Goal: Task Accomplishment & Management: Manage account settings

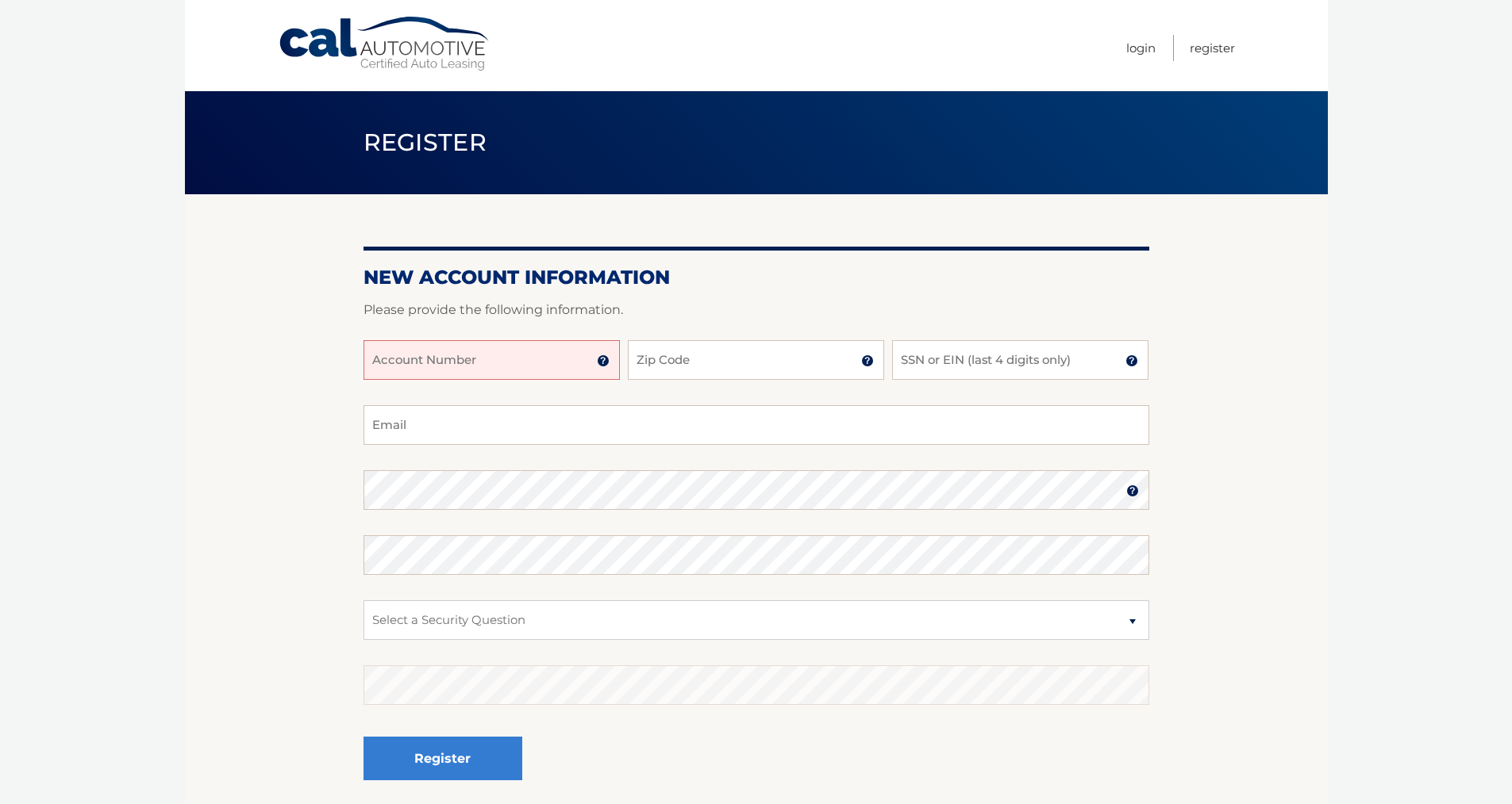
click at [479, 358] on input "Account Number" at bounding box center [492, 360] width 256 height 40
type input "44456017725"
click at [681, 360] on input "Zip Code" at bounding box center [756, 360] width 256 height 40
type input "11215"
click at [986, 358] on input "SSN or EIN (last 4 digits only)" at bounding box center [1020, 360] width 256 height 40
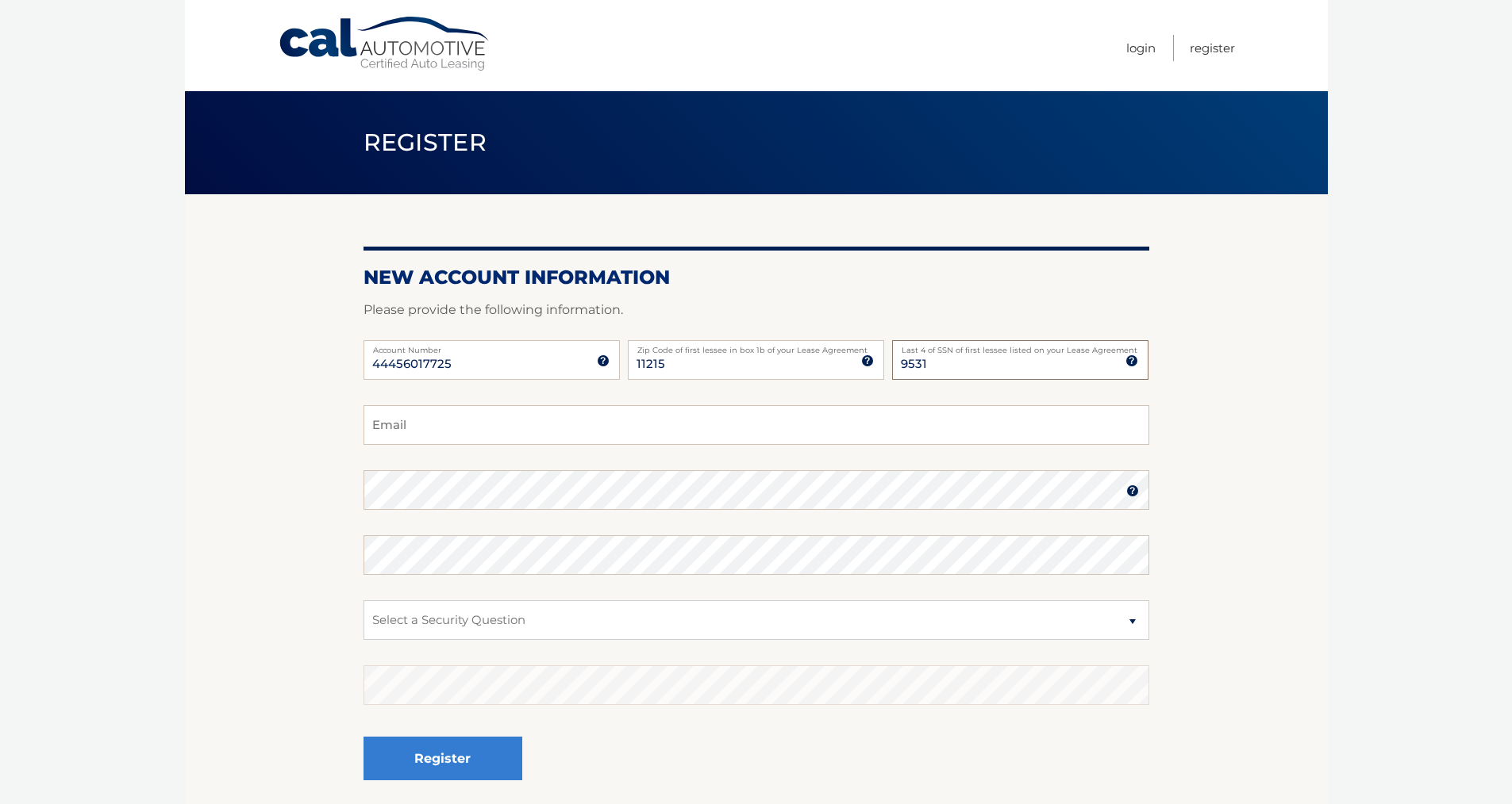
type input "9531"
click at [686, 422] on input "Email" at bounding box center [756, 425] width 786 height 40
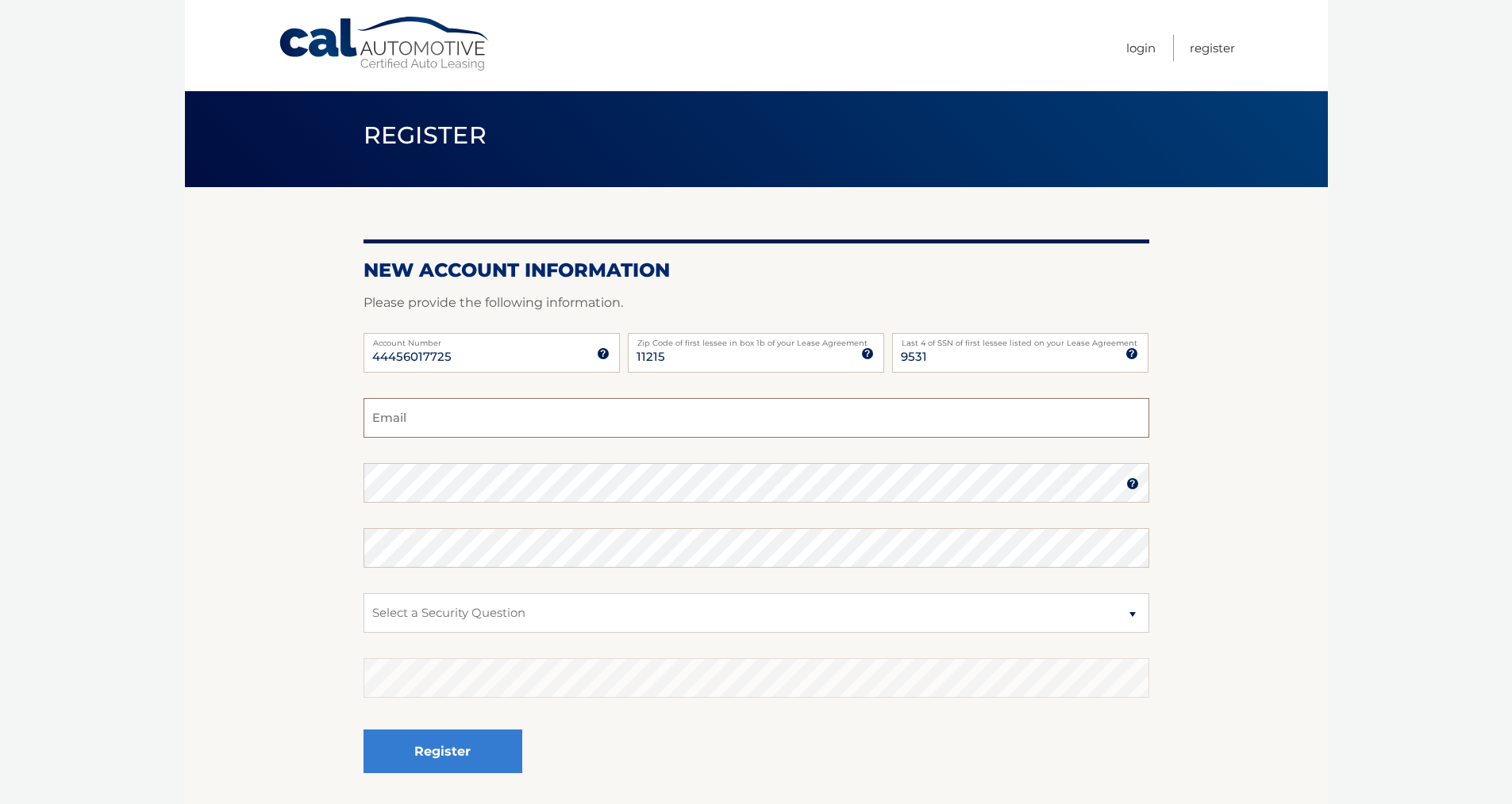
scroll to position [8, 0]
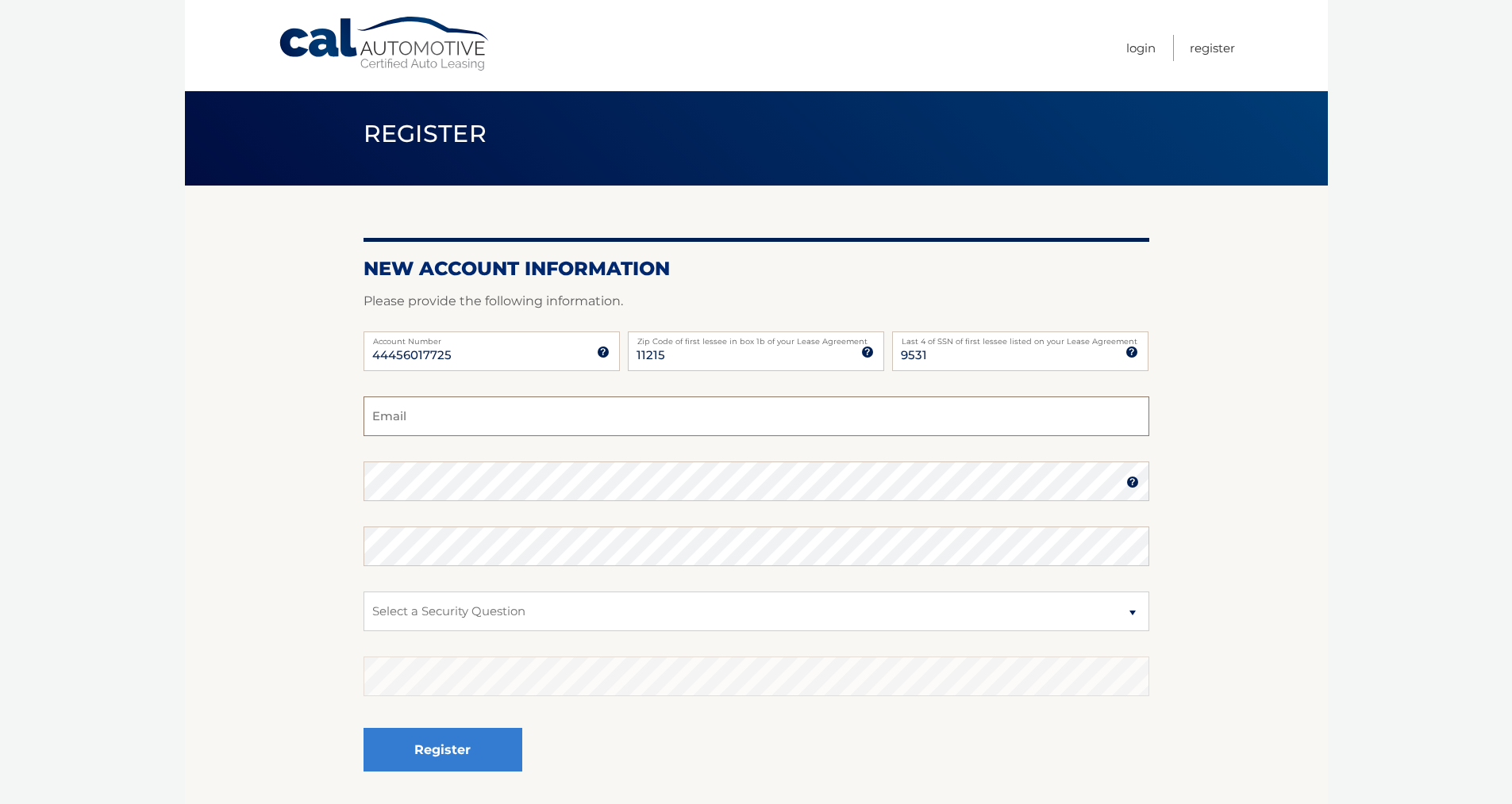
click at [595, 465] on fieldset "Email Password Password should be a minimum of 6 characters and is case sensiti…" at bounding box center [756, 601] width 786 height 409
type input "olya.vysotskaya@gmail.com"
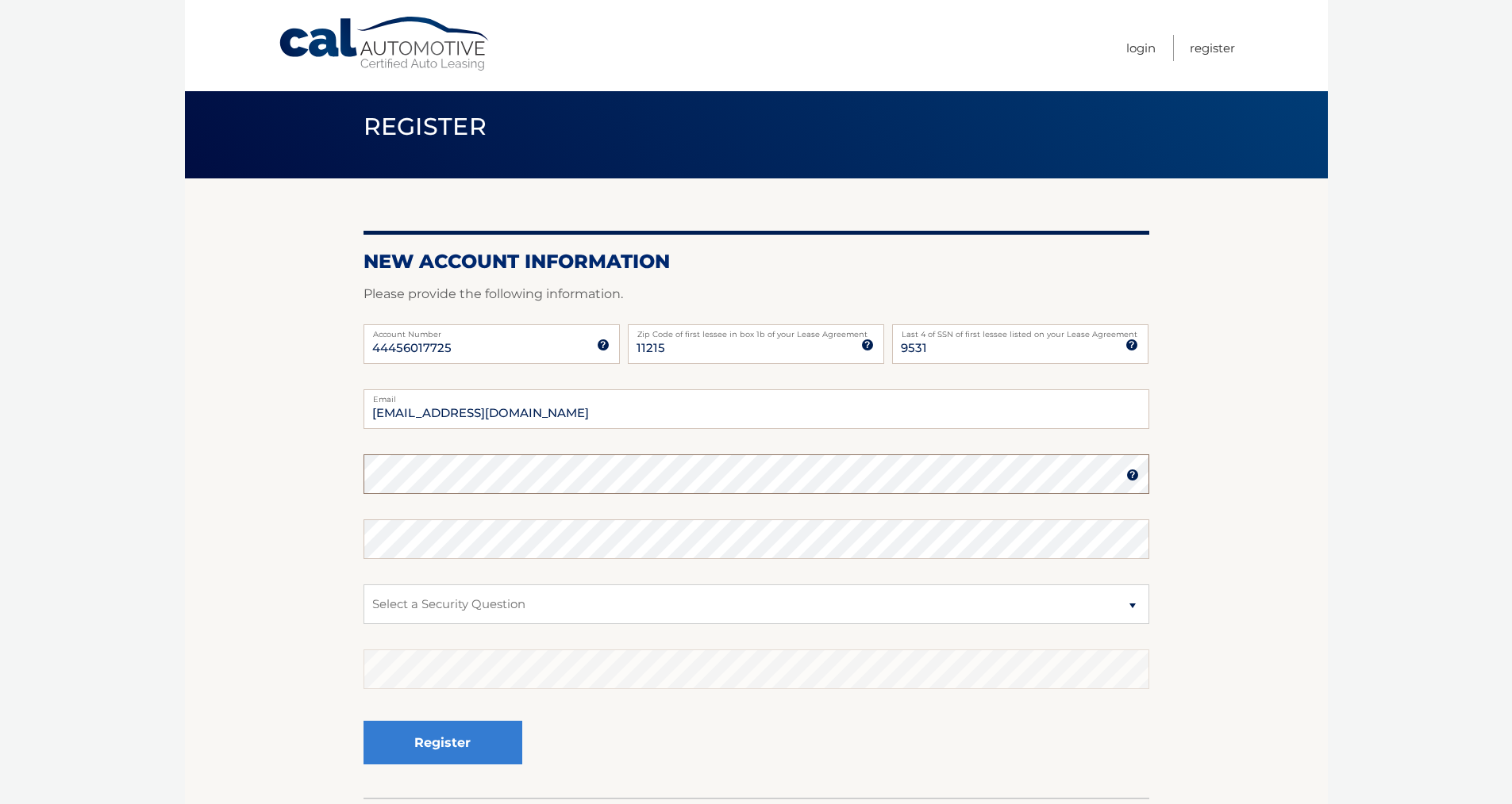
scroll to position [20, 0]
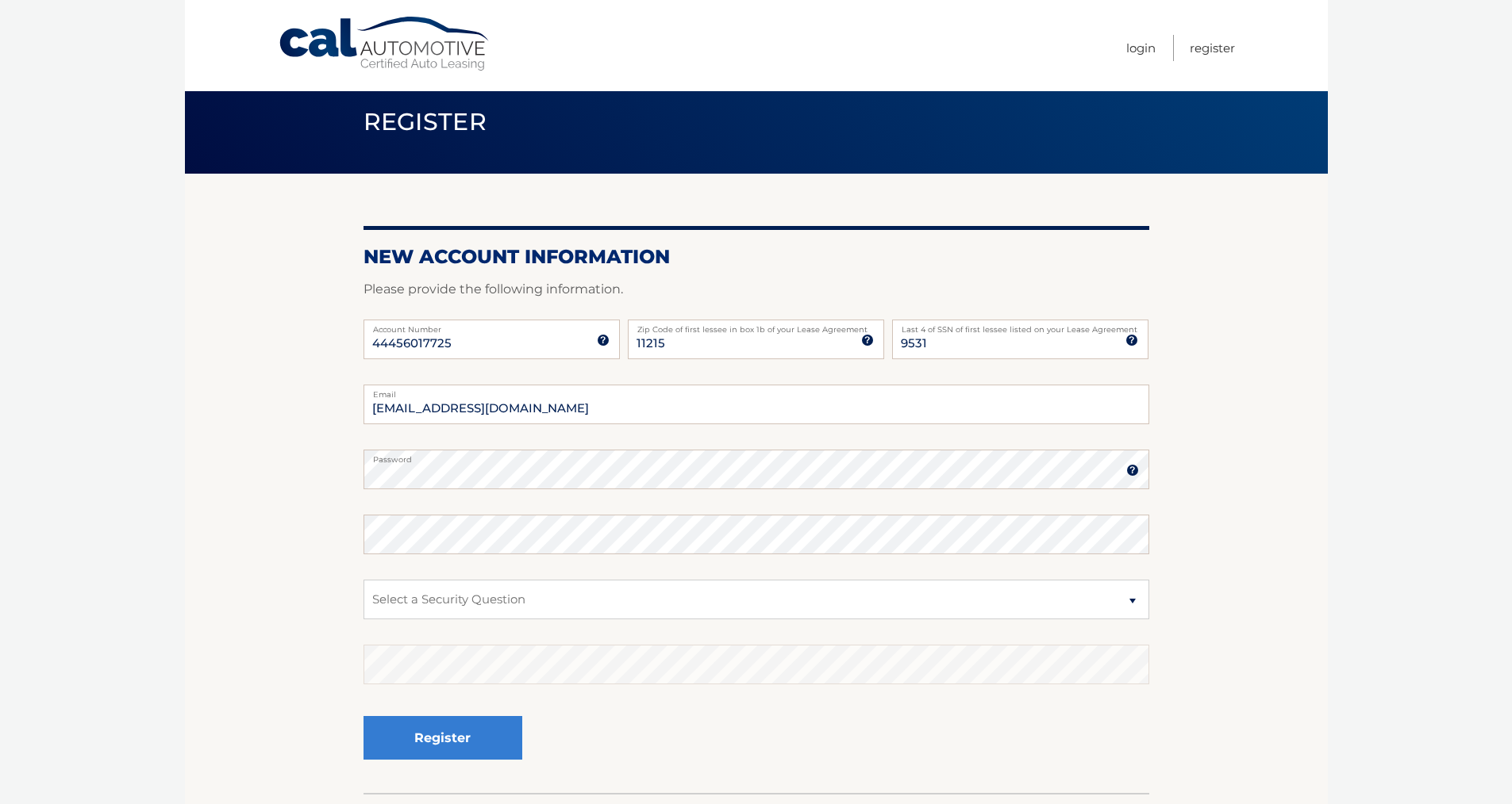
click at [1133, 473] on img at bounding box center [1133, 470] width 13 height 13
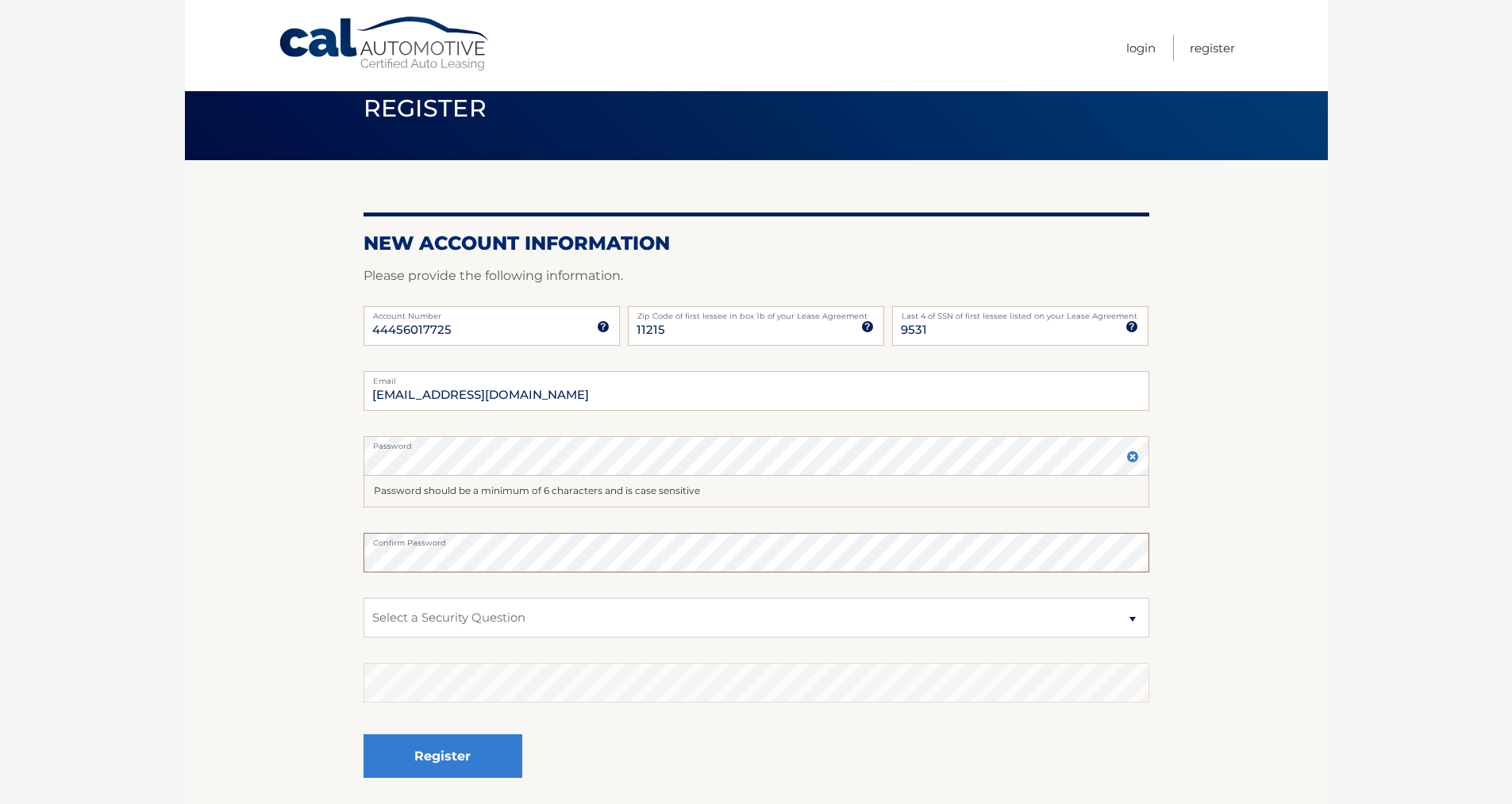
scroll to position [32, 0]
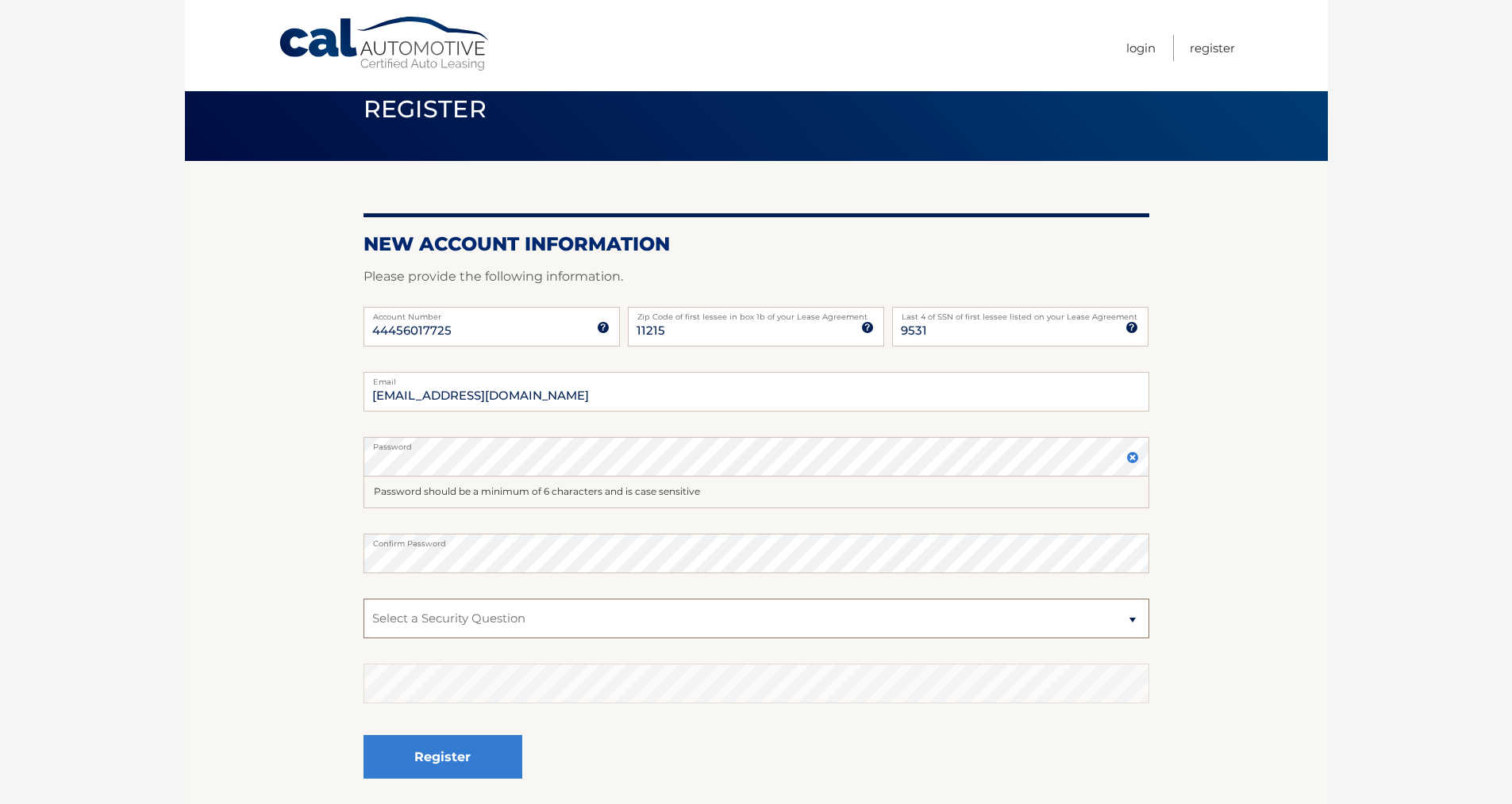
click at [500, 619] on select "Select a Security Question What was the name of your elementary school? What is…" at bounding box center [756, 619] width 786 height 40
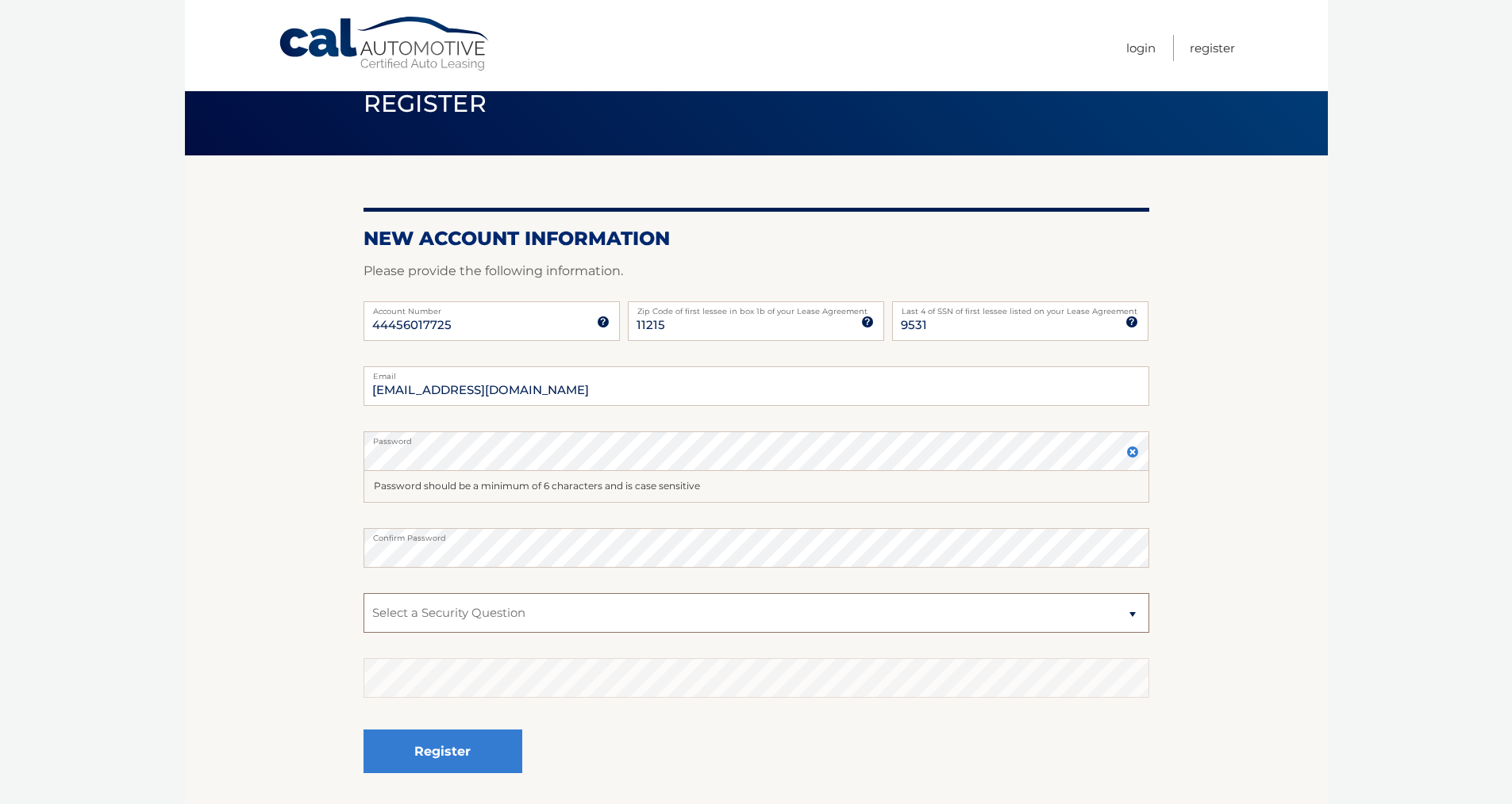
scroll to position [40, 0]
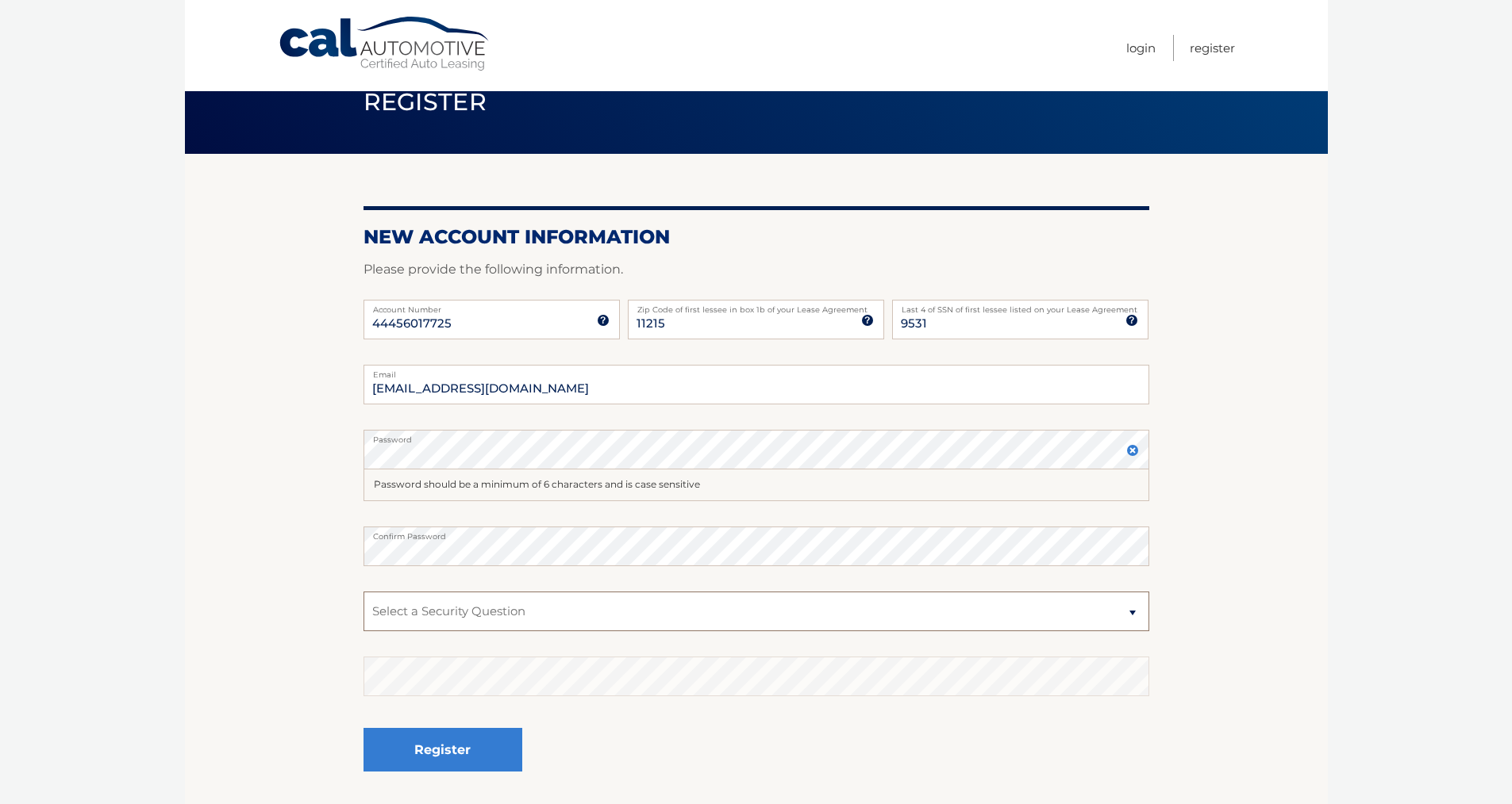
select select "2"
click at [363, 592] on select "Select a Security Question What was the name of your elementary school? What is…" at bounding box center [756, 611] width 786 height 40
click at [464, 755] on button "Register" at bounding box center [443, 750] width 159 height 44
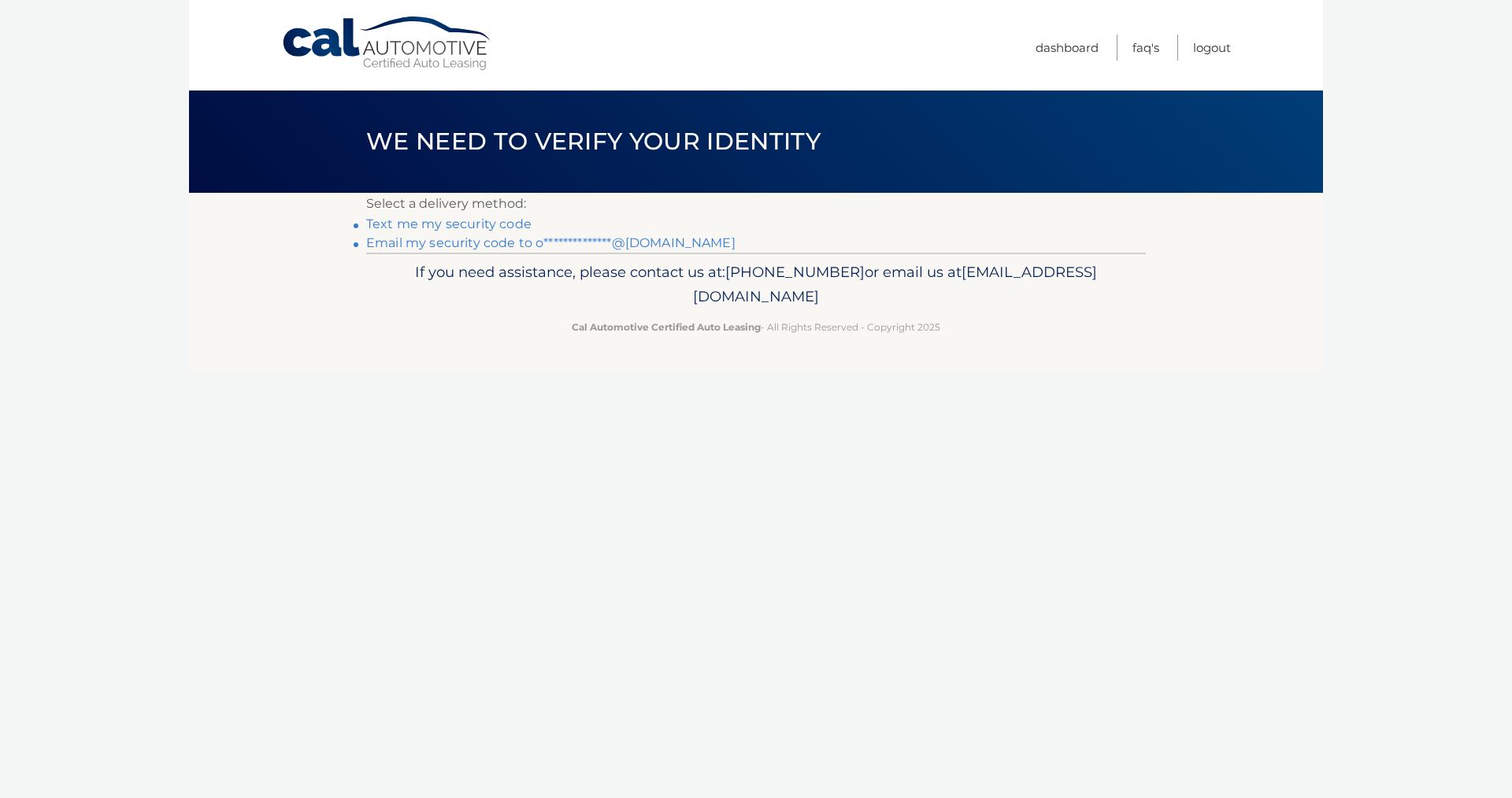
click at [422, 244] on link "**********" at bounding box center [551, 243] width 369 height 15
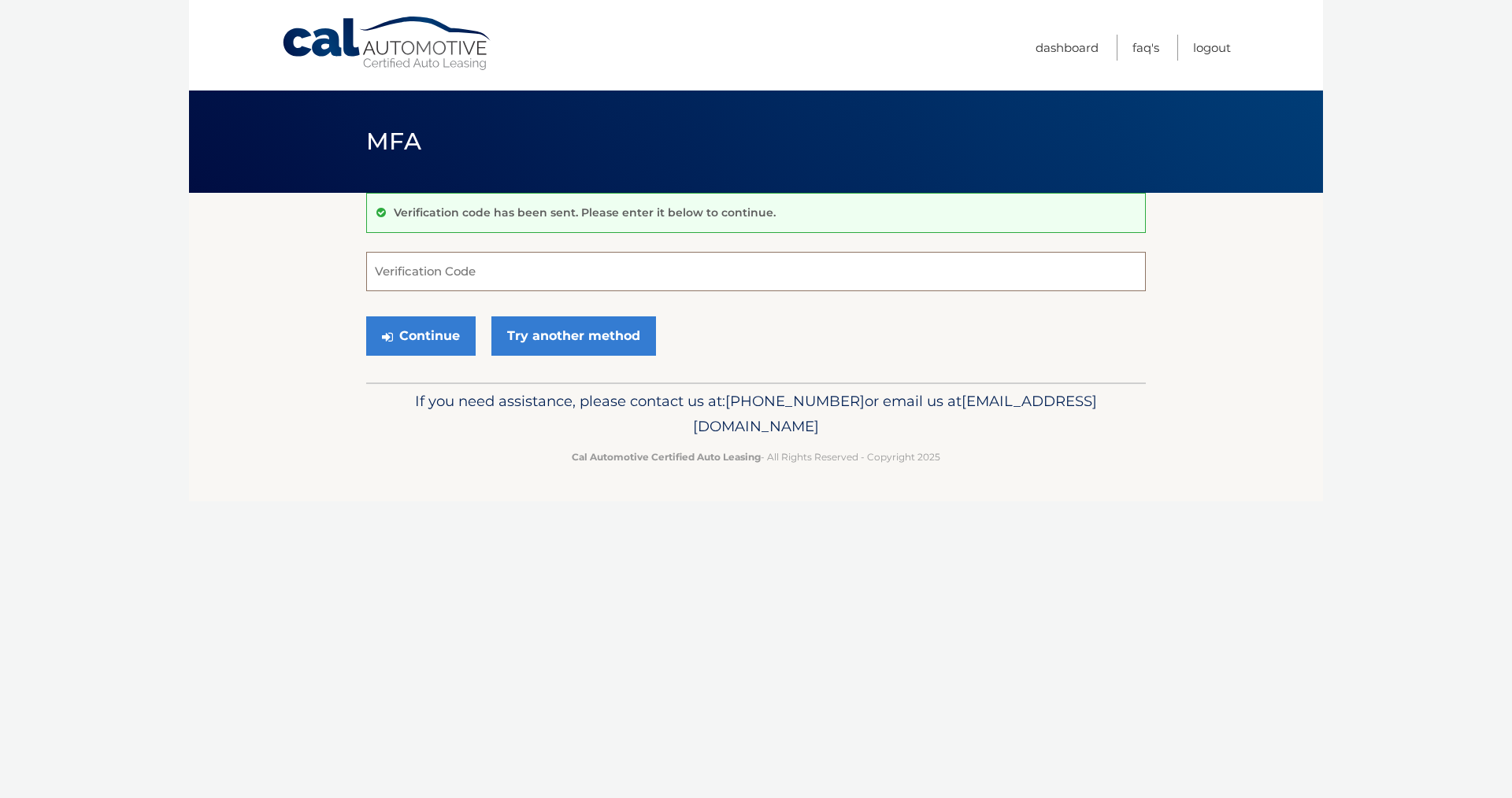
click at [458, 278] on input "Verification Code" at bounding box center [756, 271] width 780 height 39
paste input "352191"
click at [407, 350] on button "Continue" at bounding box center [421, 335] width 110 height 39
click at [377, 276] on input "352191" at bounding box center [756, 271] width 780 height 39
click at [403, 333] on button "Continue" at bounding box center [421, 335] width 110 height 39
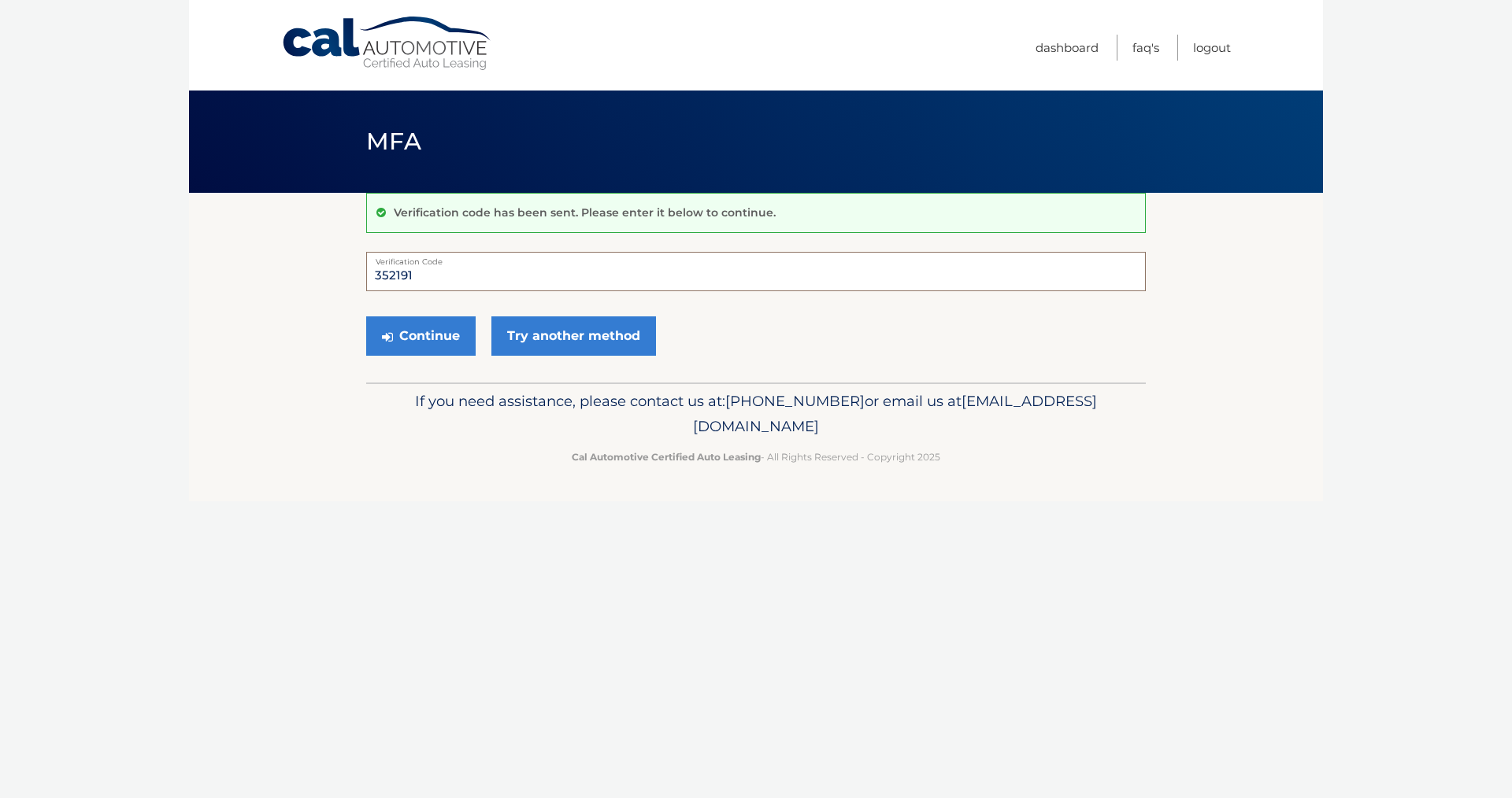
click at [441, 276] on input "352191" at bounding box center [756, 271] width 780 height 39
type input "352191"
click at [409, 339] on button "Continue" at bounding box center [421, 335] width 110 height 39
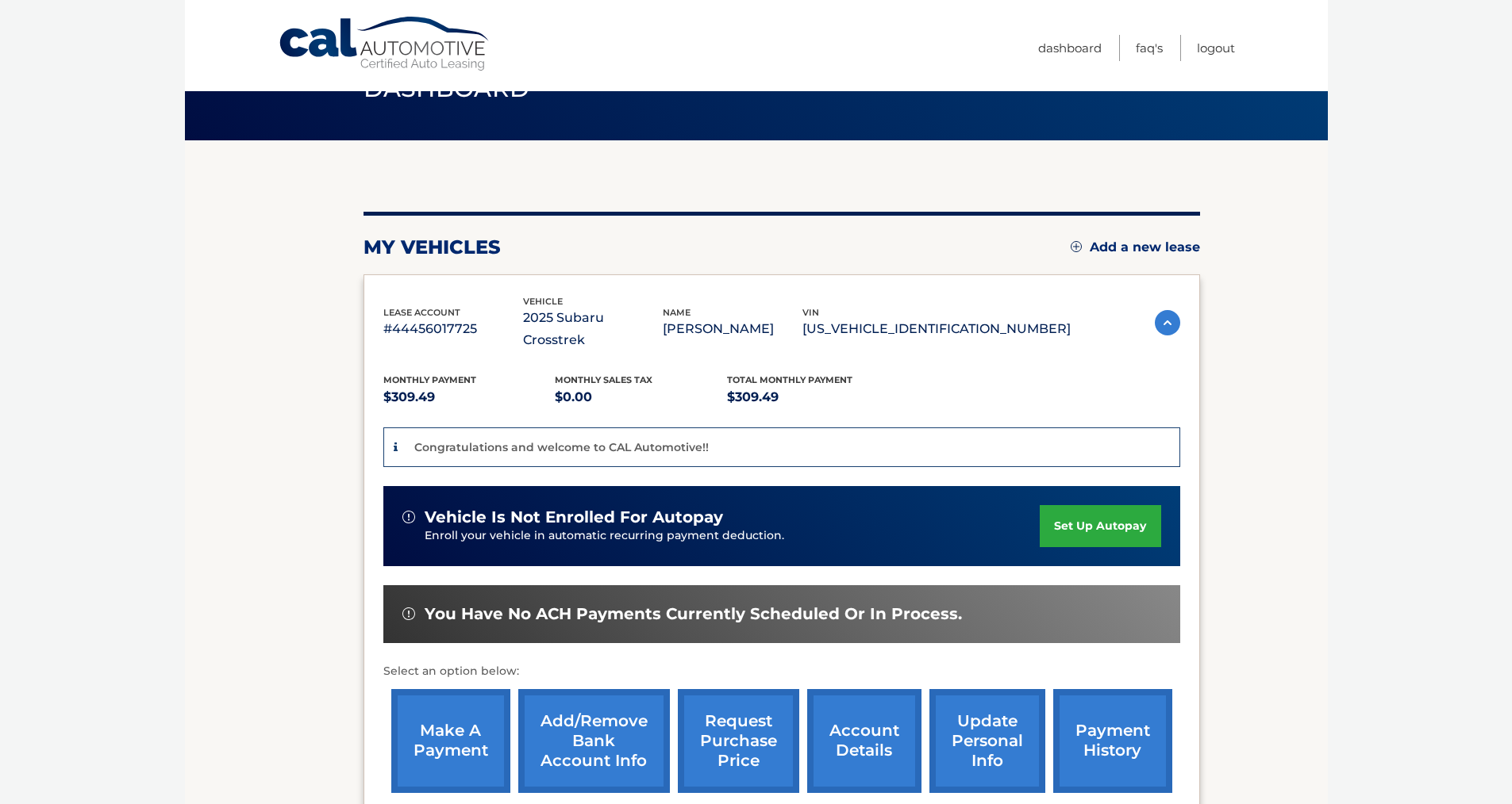
scroll to position [65, 0]
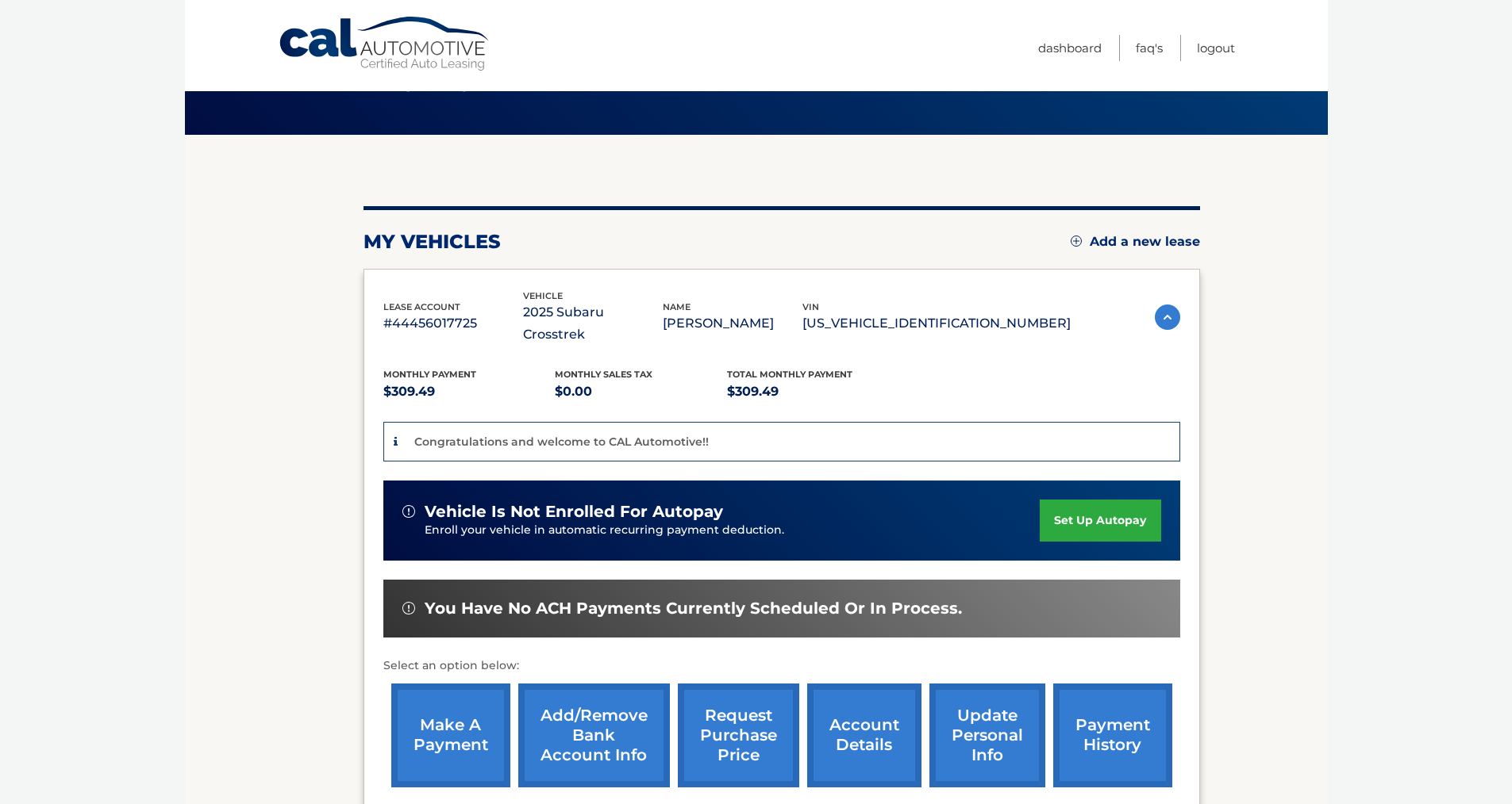
click at [1099, 500] on link "set up autopay" at bounding box center [1100, 521] width 121 height 42
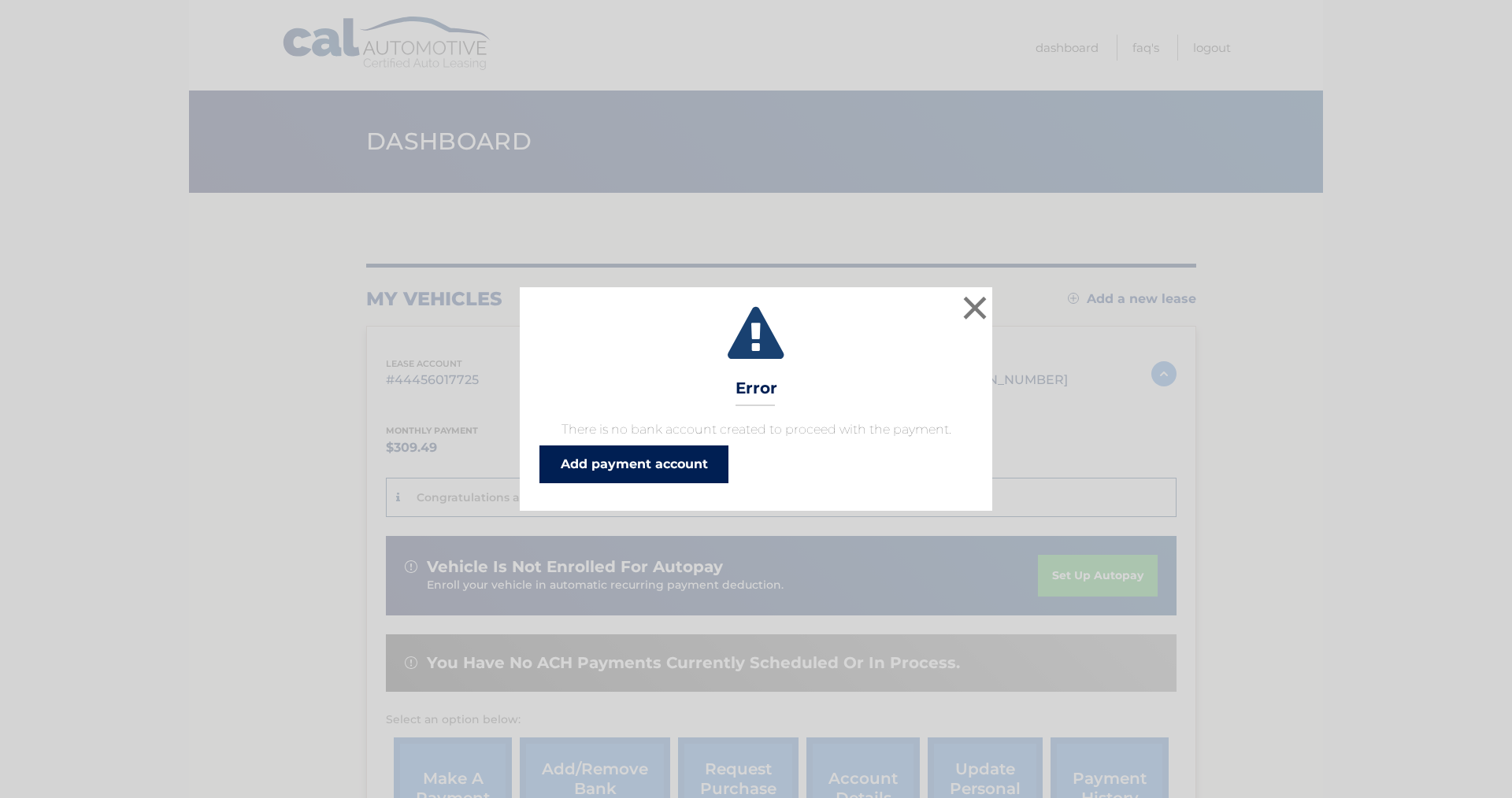
click at [602, 468] on link "Add payment account" at bounding box center [634, 464] width 189 height 38
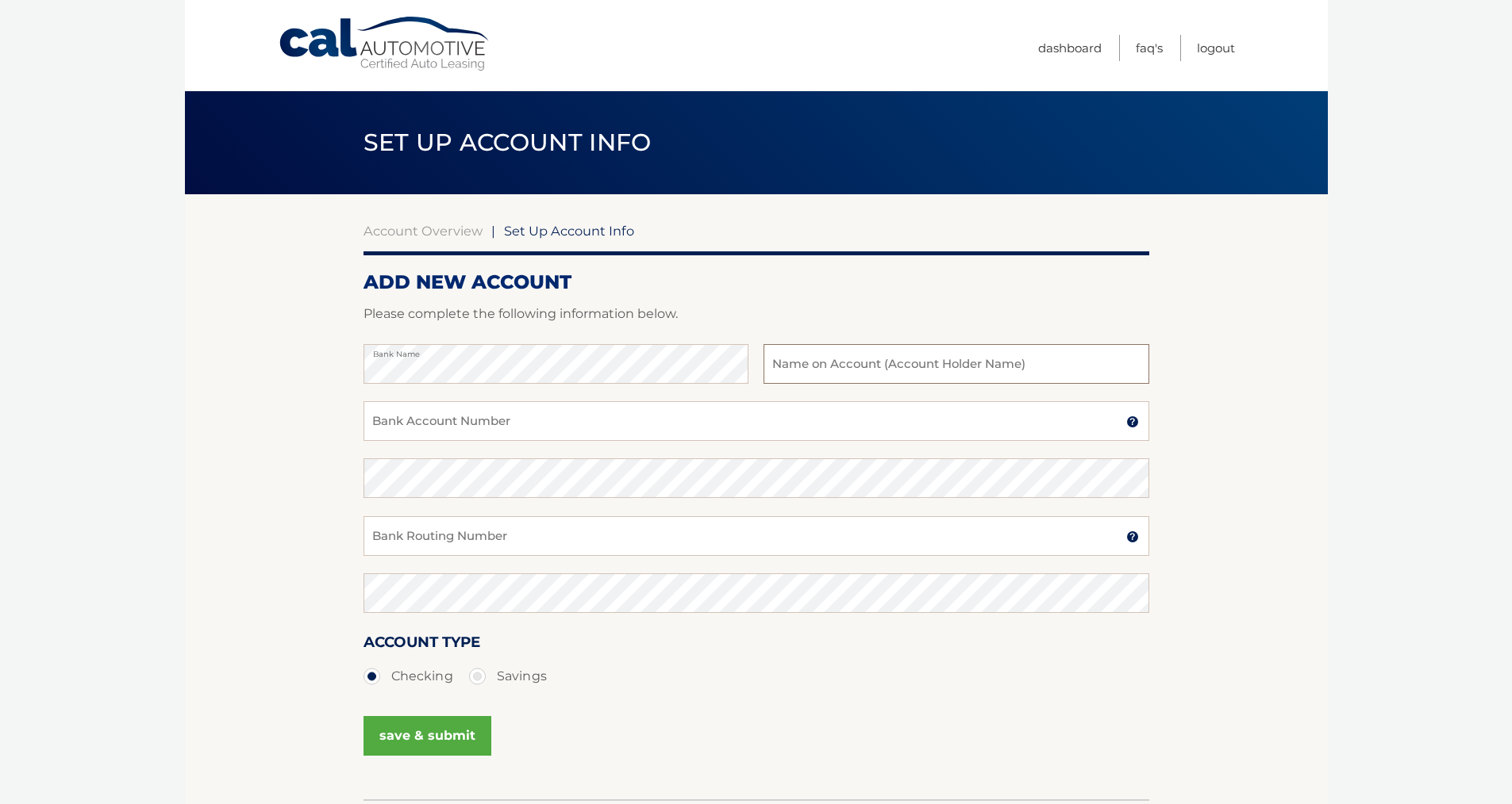
click at [862, 371] on input "text" at bounding box center [955, 363] width 385 height 40
type input "[PERSON_NAME]"
click at [457, 422] on input "Bank Account Number" at bounding box center [756, 421] width 786 height 40
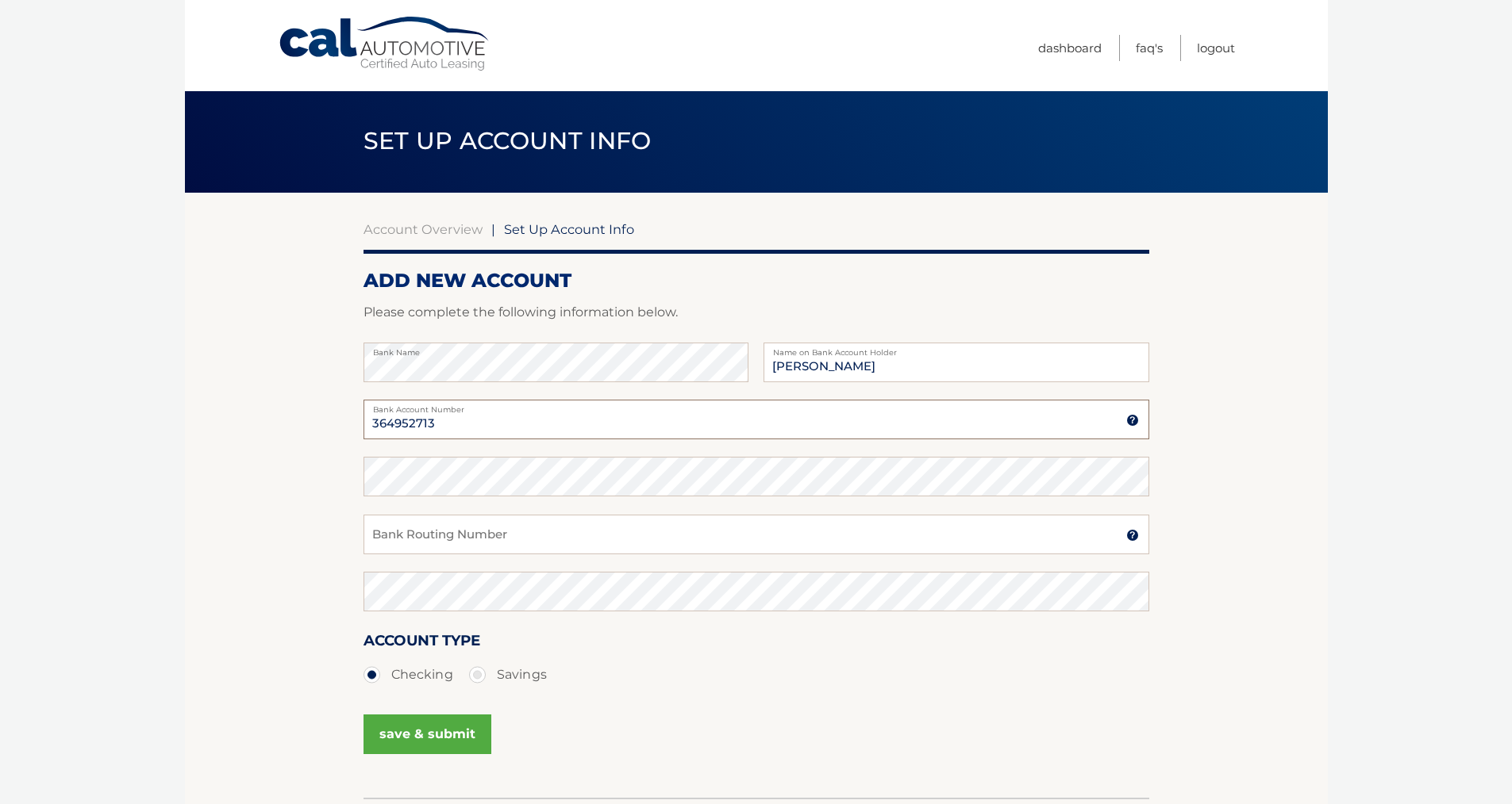
type input "364952713"
click at [413, 544] on input "Bank Routing Number" at bounding box center [756, 533] width 786 height 40
type input "036001808"
click at [428, 735] on button "save & submit" at bounding box center [428, 733] width 128 height 40
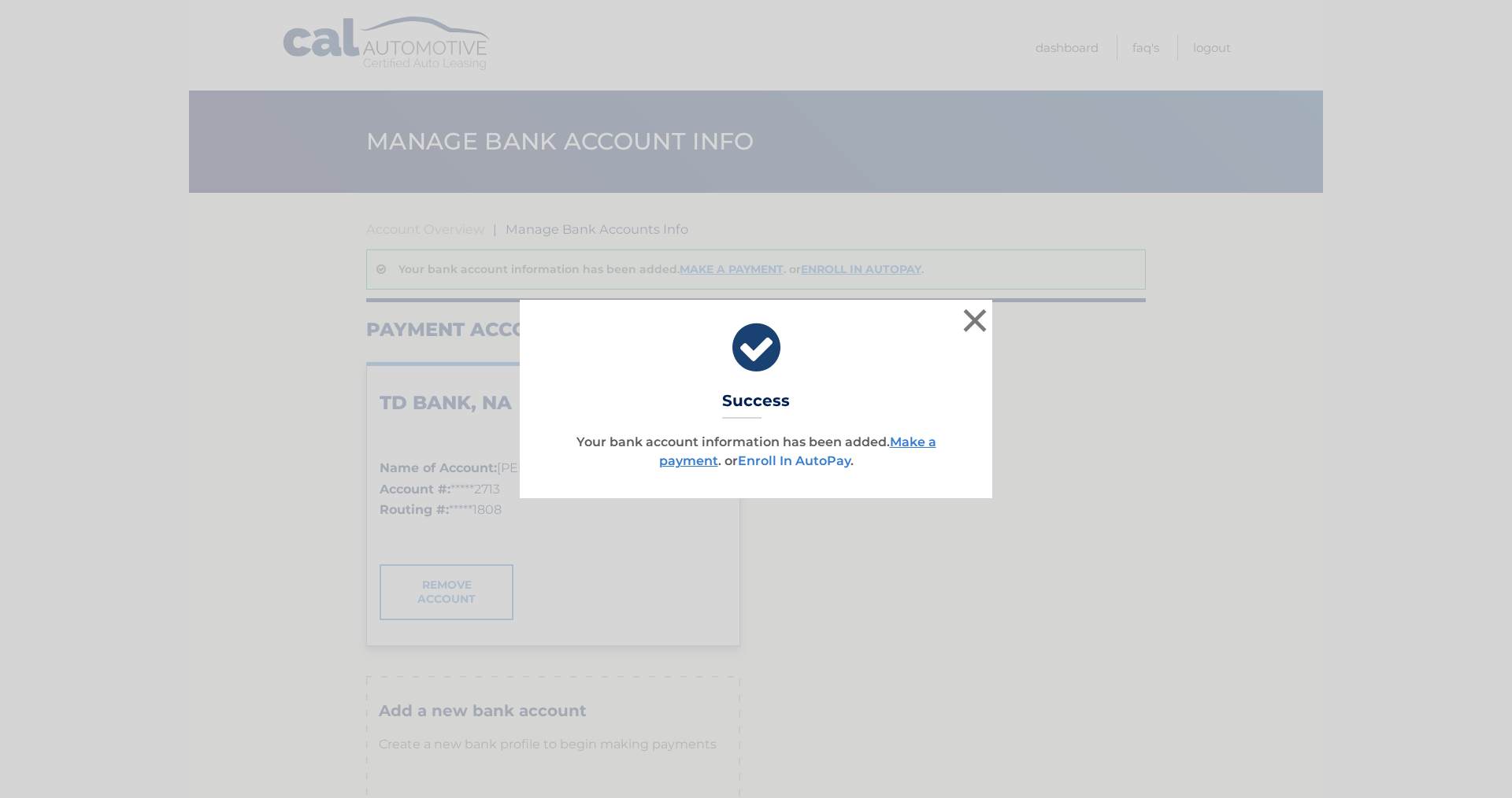
click at [793, 460] on link "Enroll In AutoPay" at bounding box center [794, 461] width 113 height 15
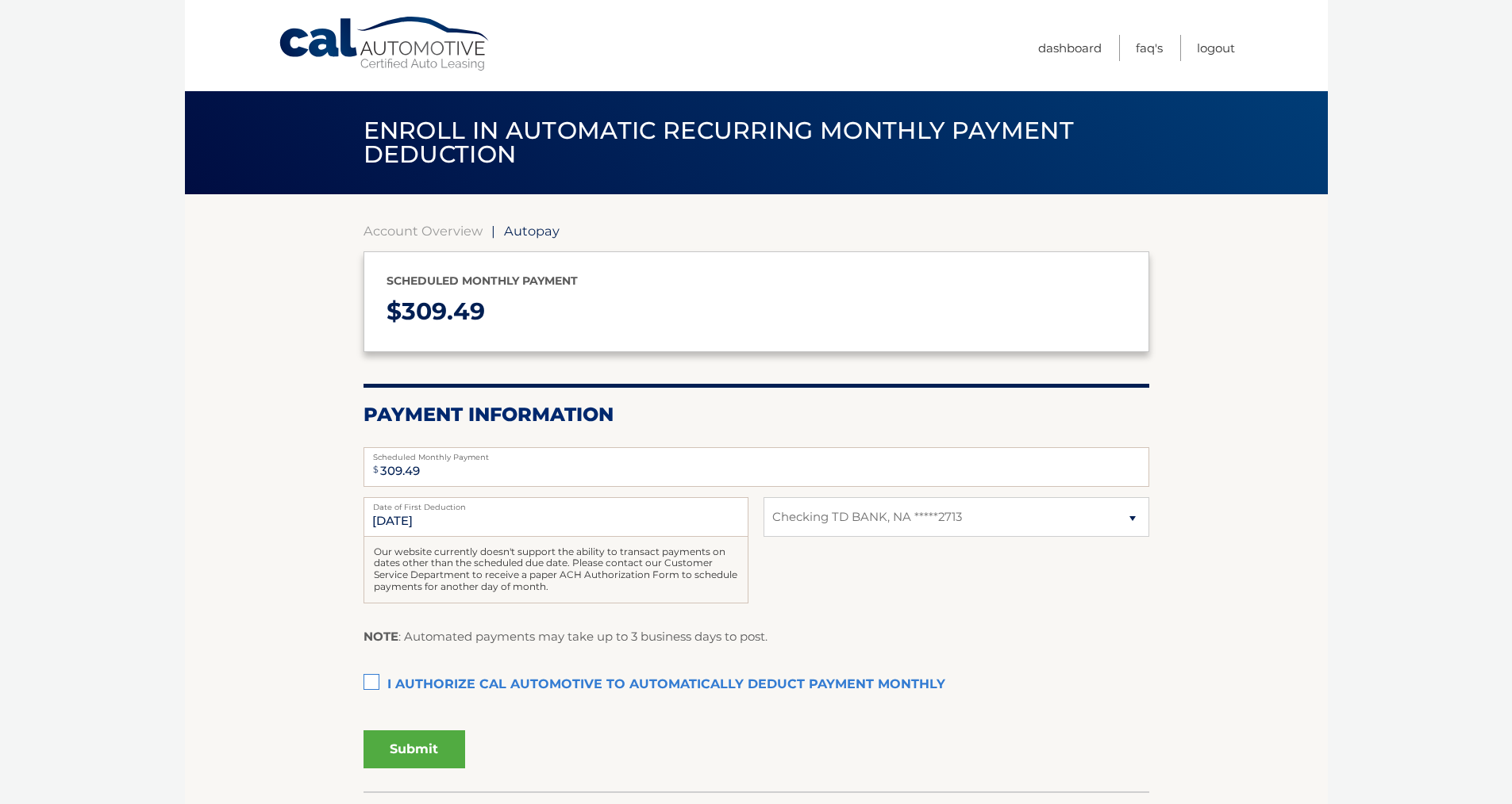
select select "N2U2ZGQyNGEtN2Q0MC00N2NjLWI1ZjUtMGU1NjYyNThmOTU2"
click at [369, 678] on label "I authorize cal automotive to automatically deduct payment monthly This checkbo…" at bounding box center [756, 685] width 786 height 32
click at [0, 0] on input "I authorize cal automotive to automatically deduct payment monthly This checkbo…" at bounding box center [0, 0] width 0 height 0
click at [408, 757] on button "Submit" at bounding box center [414, 749] width 101 height 38
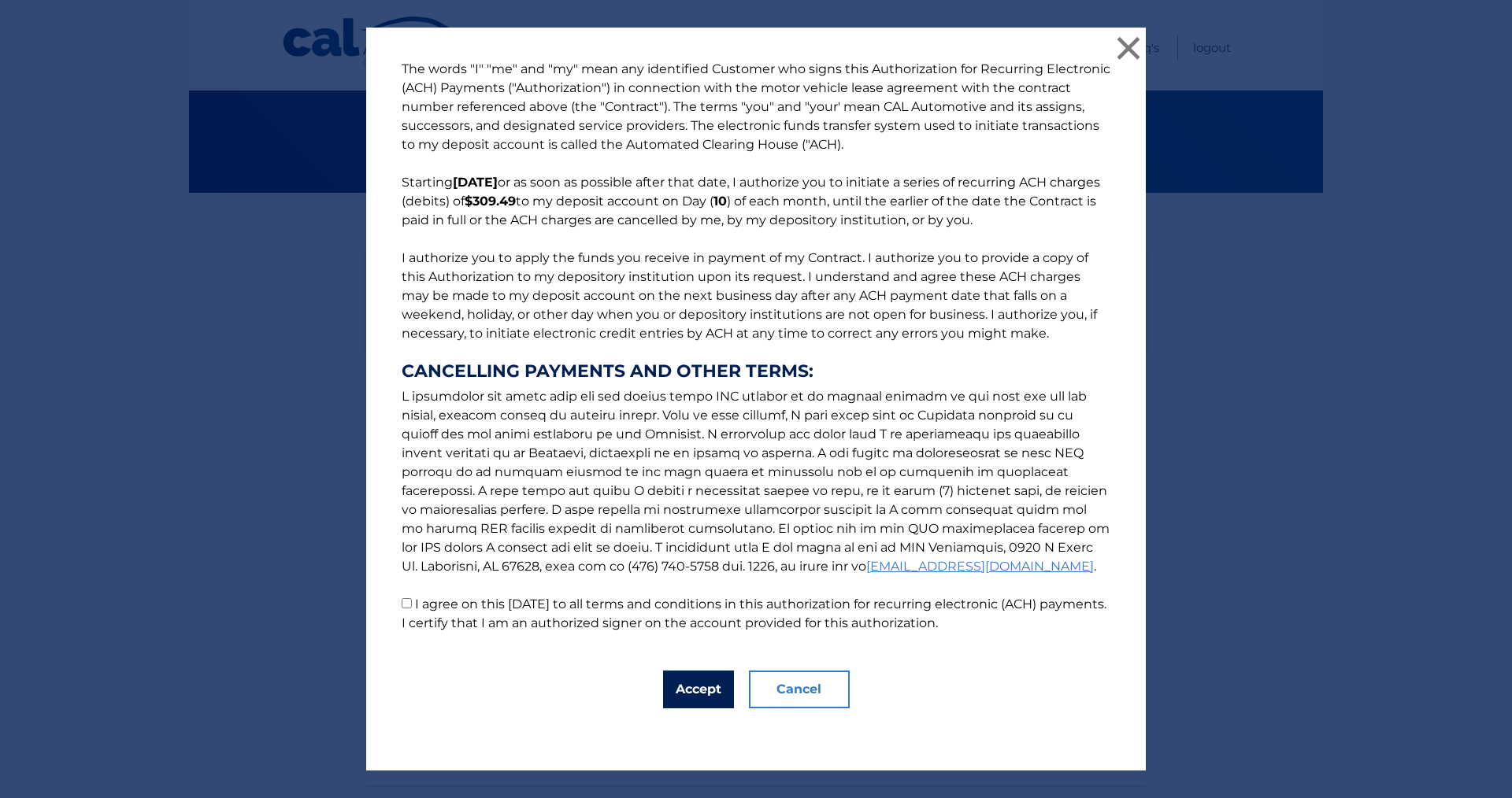
click at [692, 700] on button "Accept" at bounding box center [698, 689] width 71 height 38
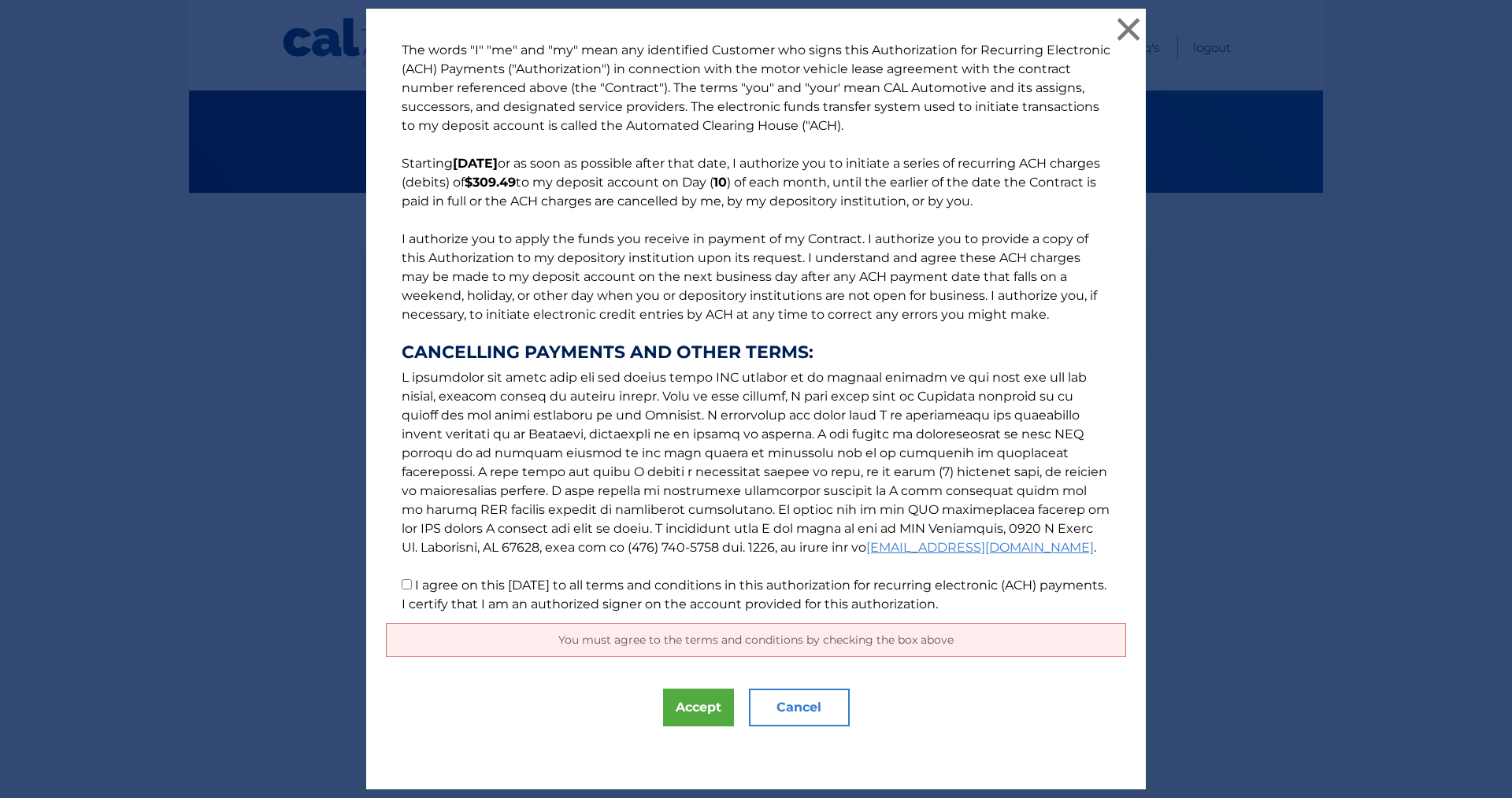
click at [409, 582] on label "I agree on this [DATE] to all terms and conditions in this authorization for re…" at bounding box center [754, 595] width 705 height 33
click at [409, 582] on input "I agree on this [DATE] to all terms and conditions in this authorization for re…" at bounding box center [407, 585] width 10 height 10
checkbox input "true"
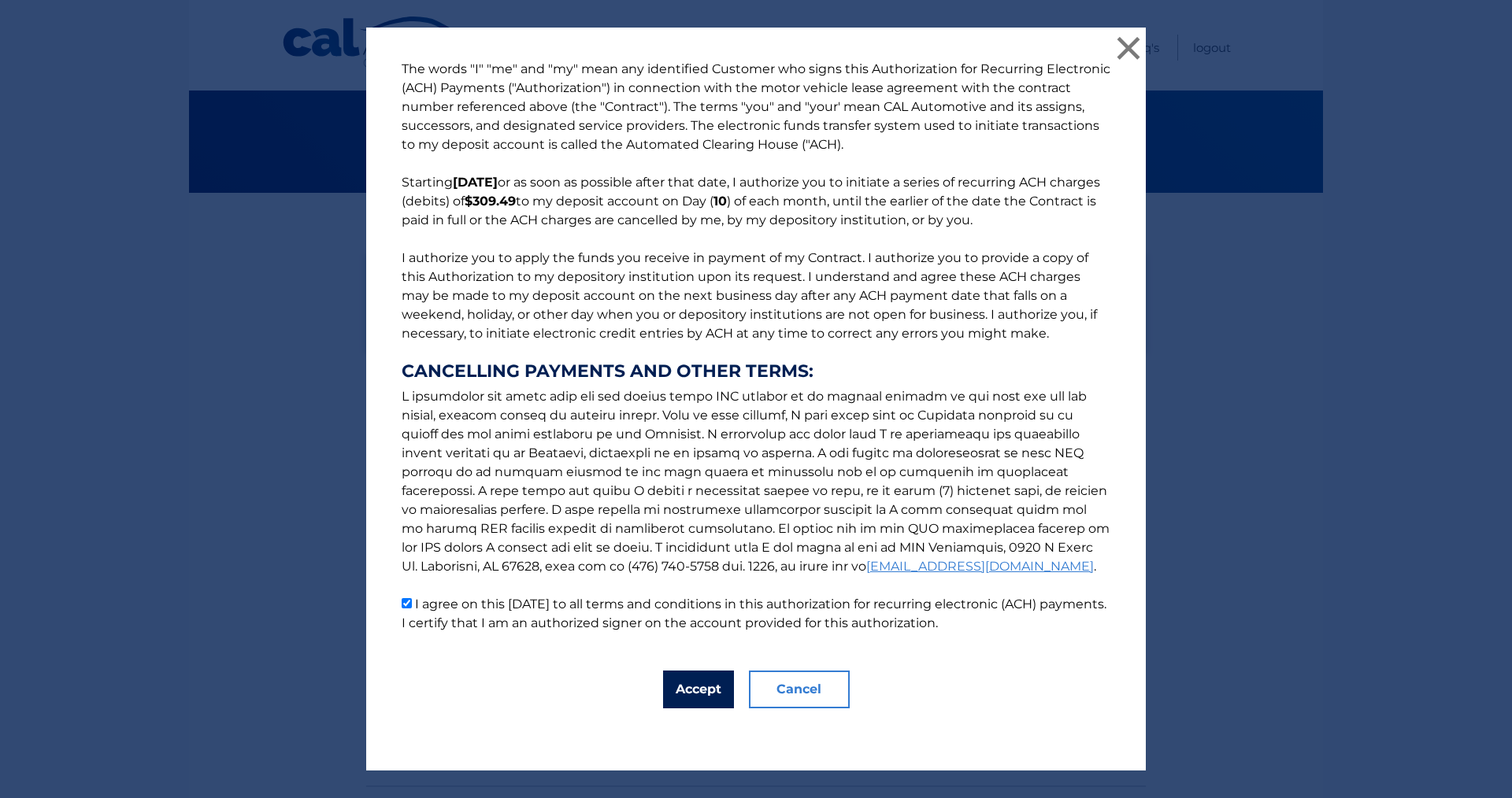
click at [671, 690] on button "Accept" at bounding box center [698, 689] width 71 height 38
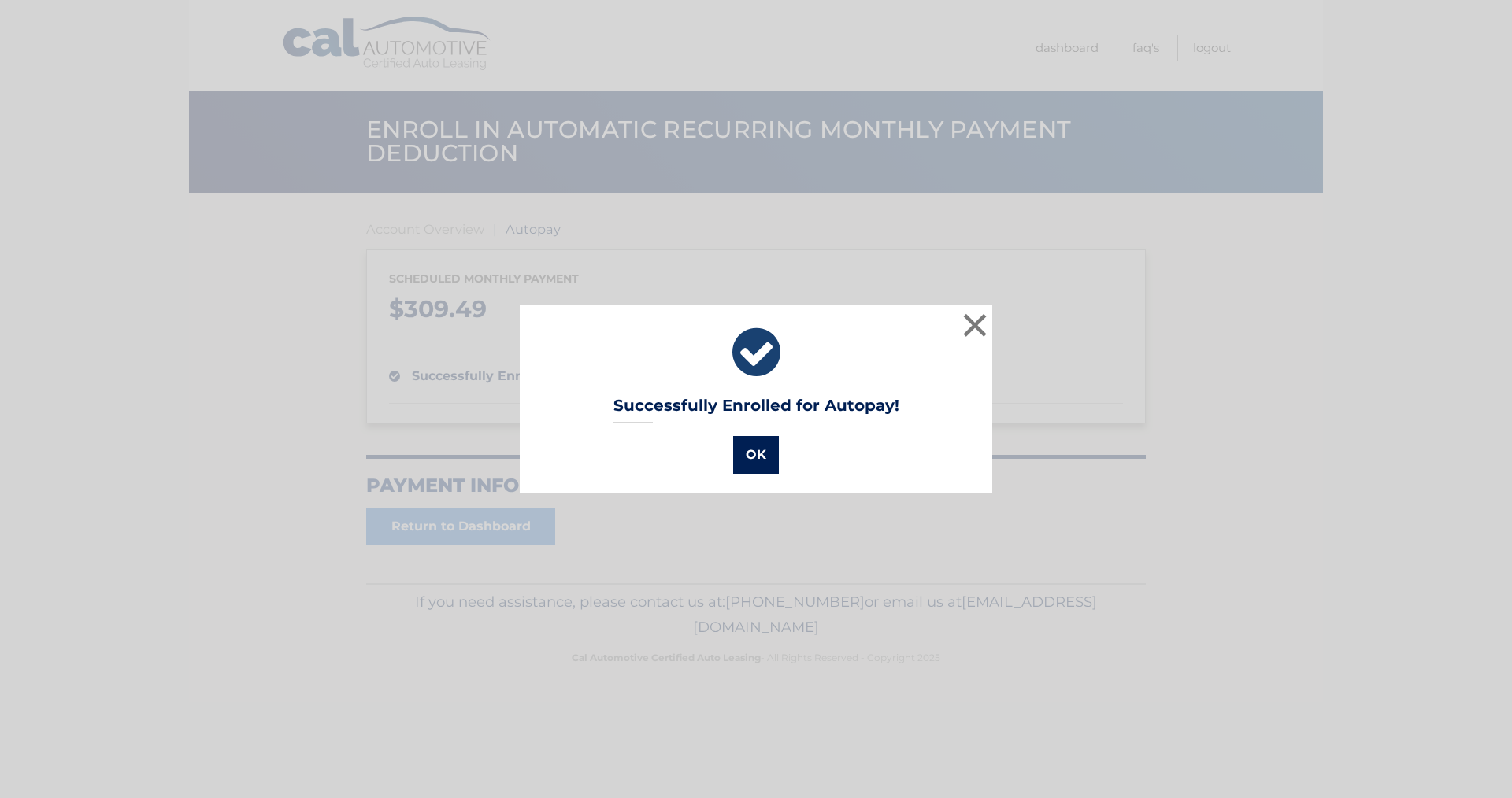
click at [763, 453] on button "OK" at bounding box center [756, 454] width 46 height 38
